Goal: Information Seeking & Learning: Find specific page/section

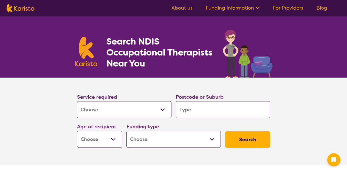
select select "[MEDICAL_DATA]"
click at [185, 113] on input "search" at bounding box center [223, 109] width 94 height 17
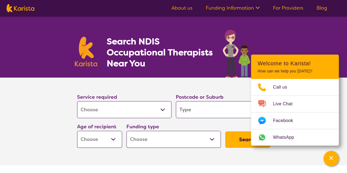
type input "H"
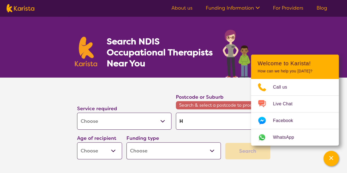
type input "Ha"
type input "Hal"
type input "Hall"
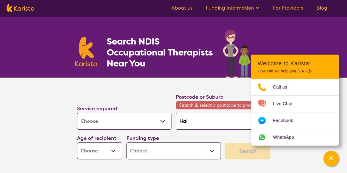
type input "Hall"
type input "Halla"
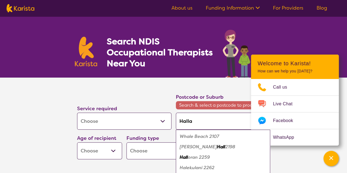
type input "Hallam"
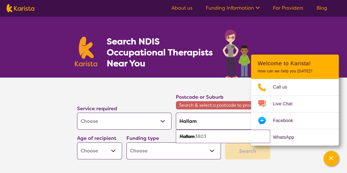
click at [186, 137] on em "Hallam" at bounding box center [187, 137] width 15 height 6
type input "3803"
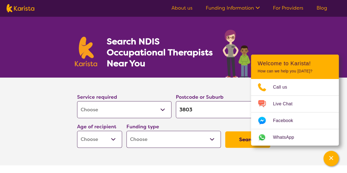
click at [113, 138] on select "Early Childhood - 0 to 9 Child - 10 to 11 Adolescent - 12 to 17 Adult - 18 to 6…" at bounding box center [99, 139] width 45 height 17
select select "AD"
click at [77, 131] on select "Early Childhood - 0 to 9 Child - 10 to 11 Adolescent - 12 to 17 Adult - 18 to 6…" at bounding box center [99, 139] width 45 height 17
select select "AD"
click at [212, 139] on select "Home Care Package (HCP) National Disability Insurance Scheme (NDIS) I don't know" at bounding box center [174, 139] width 94 height 17
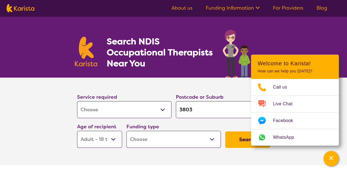
select select "NDIS"
click at [127, 131] on select "Home Care Package (HCP) National Disability Insurance Scheme (NDIS) I don't know" at bounding box center [174, 139] width 94 height 17
select select "NDIS"
click at [272, 160] on section "Service required Allied Health Assistant Assessment ([MEDICAL_DATA] or [MEDICAL…" at bounding box center [174, 122] width 220 height 88
click at [239, 140] on button "Search" at bounding box center [247, 140] width 45 height 16
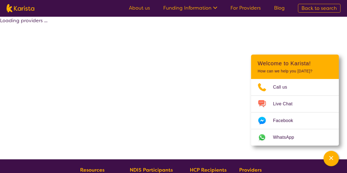
select select "by_score"
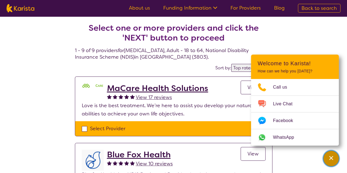
click at [332, 159] on icon "Channel Menu" at bounding box center [331, 157] width 5 height 5
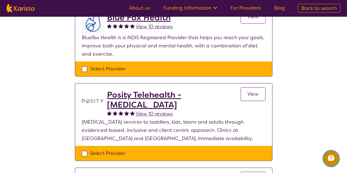
scroll to position [27, 0]
